Goal: Task Accomplishment & Management: Use online tool/utility

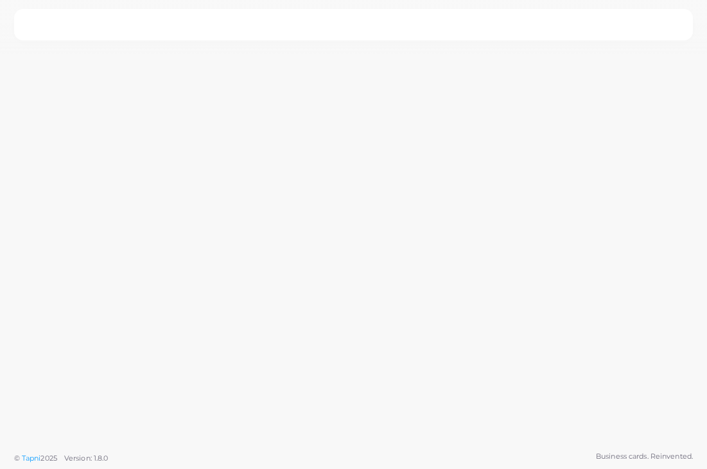
click at [487, 426] on div at bounding box center [353, 222] width 707 height 445
click at [611, 375] on div at bounding box center [353, 222] width 707 height 445
